Goal: Navigation & Orientation: Find specific page/section

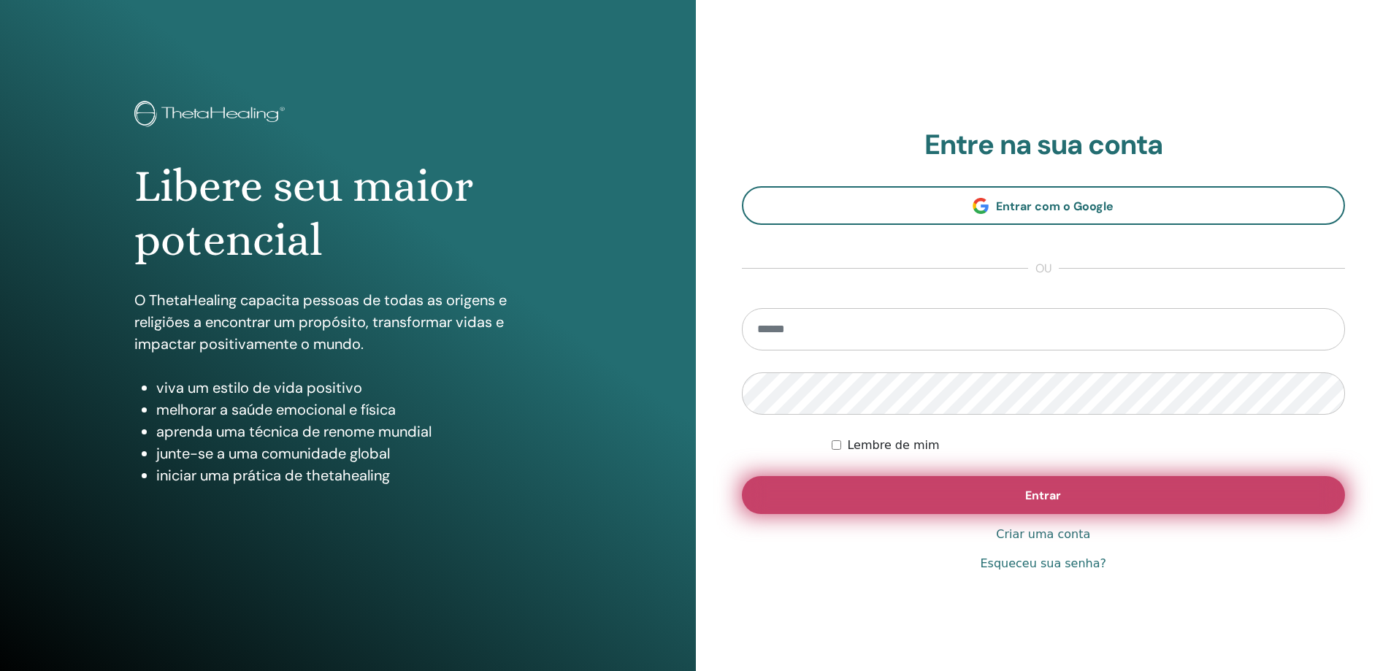
type input "**********"
click at [1033, 500] on font "Entrar" at bounding box center [1044, 495] width 36 height 15
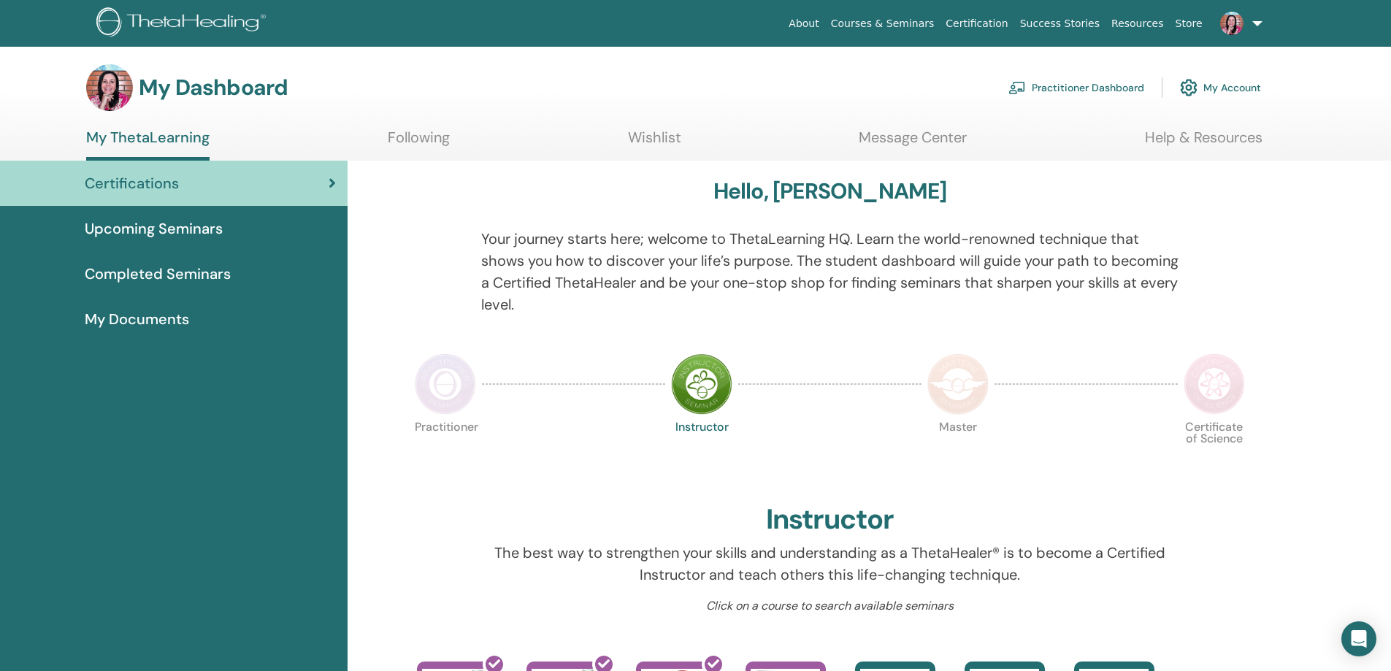
click at [205, 280] on span "Completed Seminars" at bounding box center [158, 274] width 146 height 22
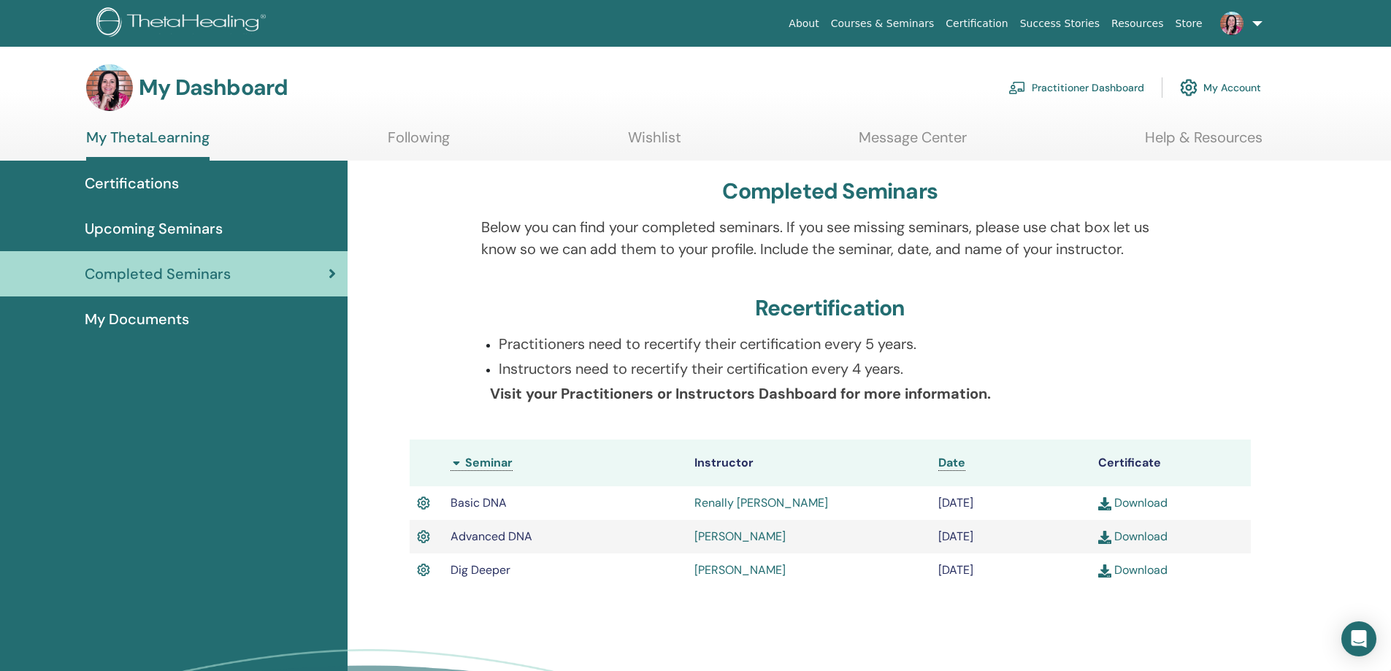
click at [158, 318] on span "My Documents" at bounding box center [137, 319] width 104 height 22
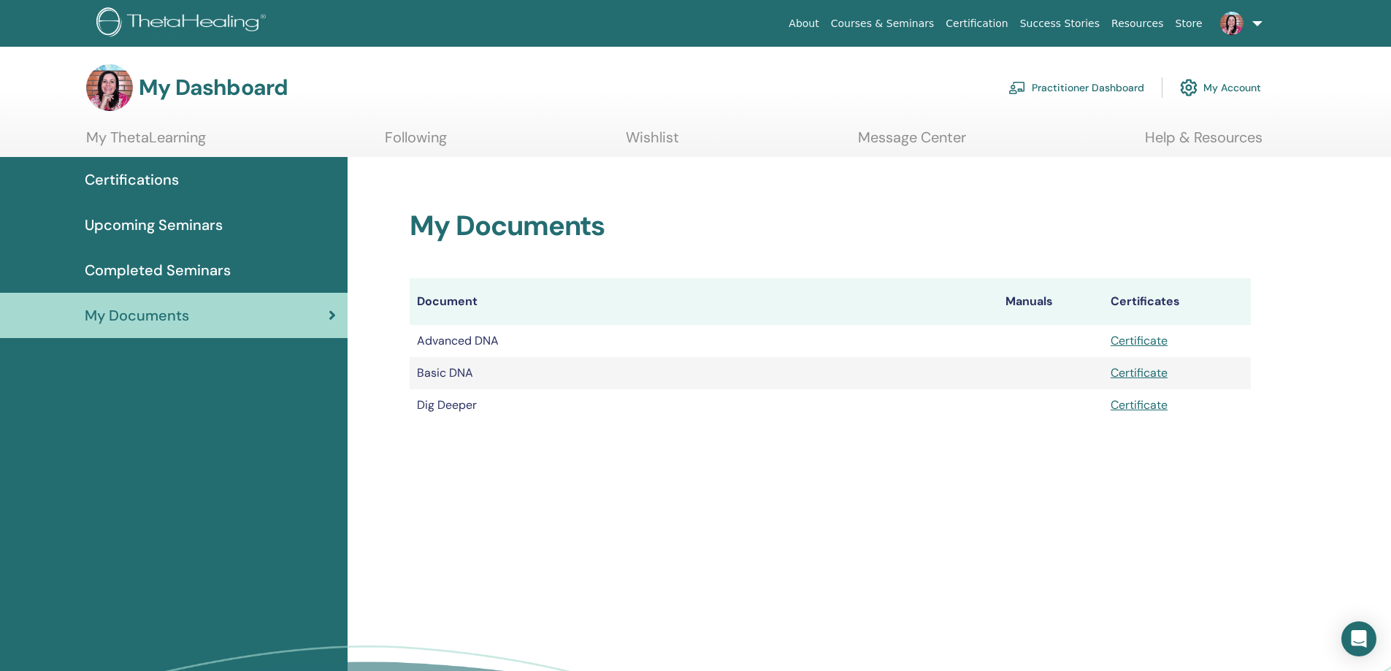
click at [155, 234] on span "Upcoming Seminars" at bounding box center [154, 225] width 138 height 22
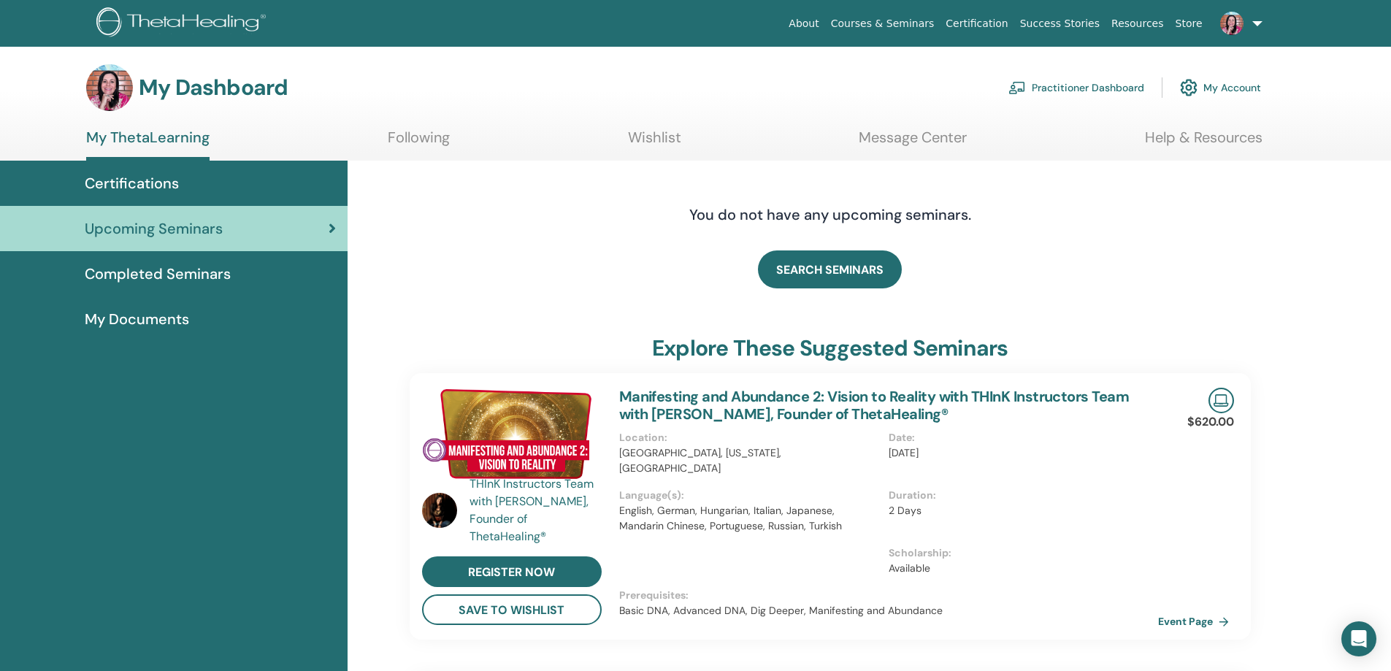
click at [158, 275] on span "Completed Seminars" at bounding box center [158, 274] width 146 height 22
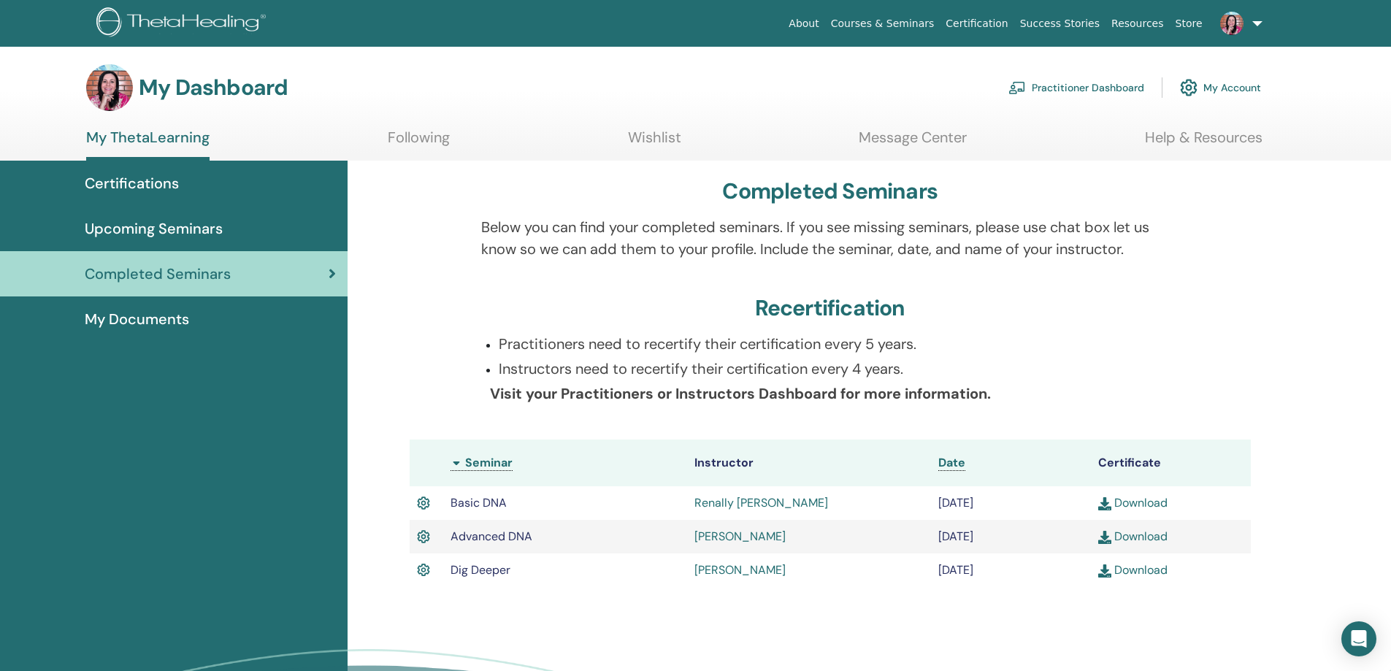
click at [146, 318] on span "My Documents" at bounding box center [137, 319] width 104 height 22
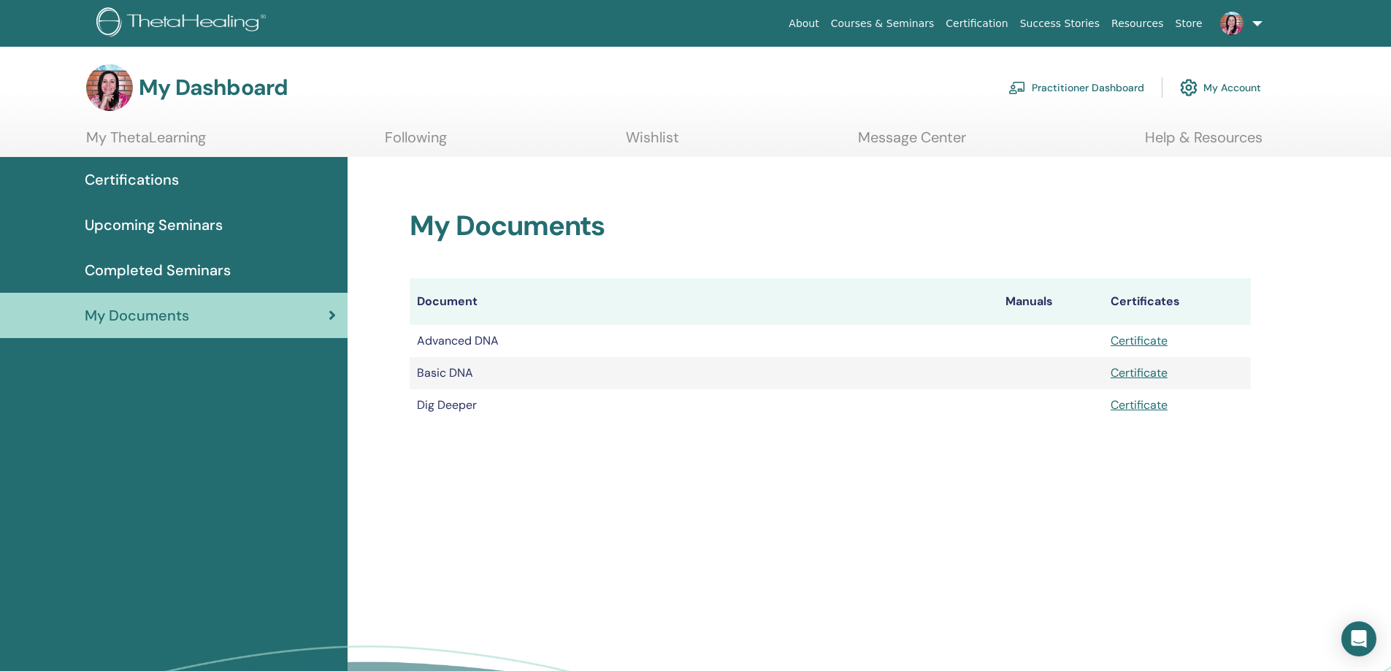
click at [137, 180] on span "Certifications" at bounding box center [132, 180] width 94 height 22
